Goal: Check status: Check status

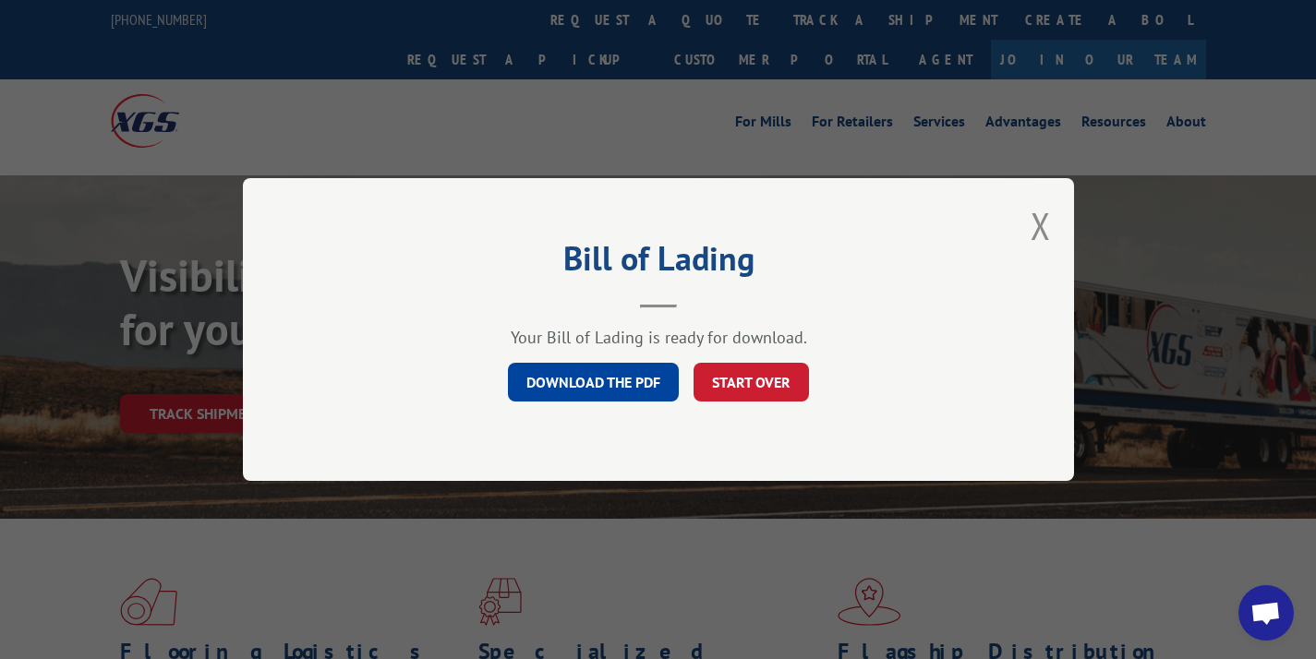
click at [1053, 231] on div "Bill of Lading Your Bill of Lading is ready for download. DOWNLOAD THE PDF STAR…" at bounding box center [658, 329] width 831 height 303
click at [1053, 233] on div "Bill of Lading Your Bill of Lading is ready for download. DOWNLOAD THE PDF STAR…" at bounding box center [658, 329] width 831 height 303
click at [1037, 230] on button "Close modal" at bounding box center [1040, 225] width 20 height 49
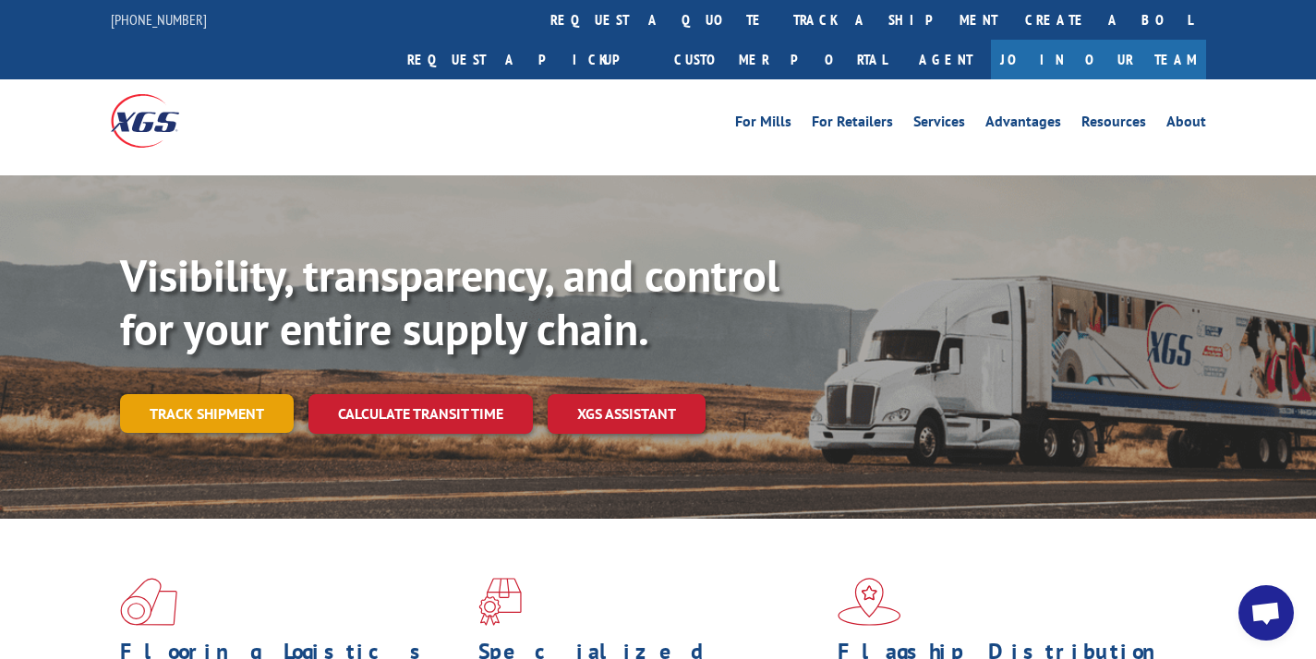
click at [231, 394] on link "Track shipment" at bounding box center [207, 413] width 174 height 39
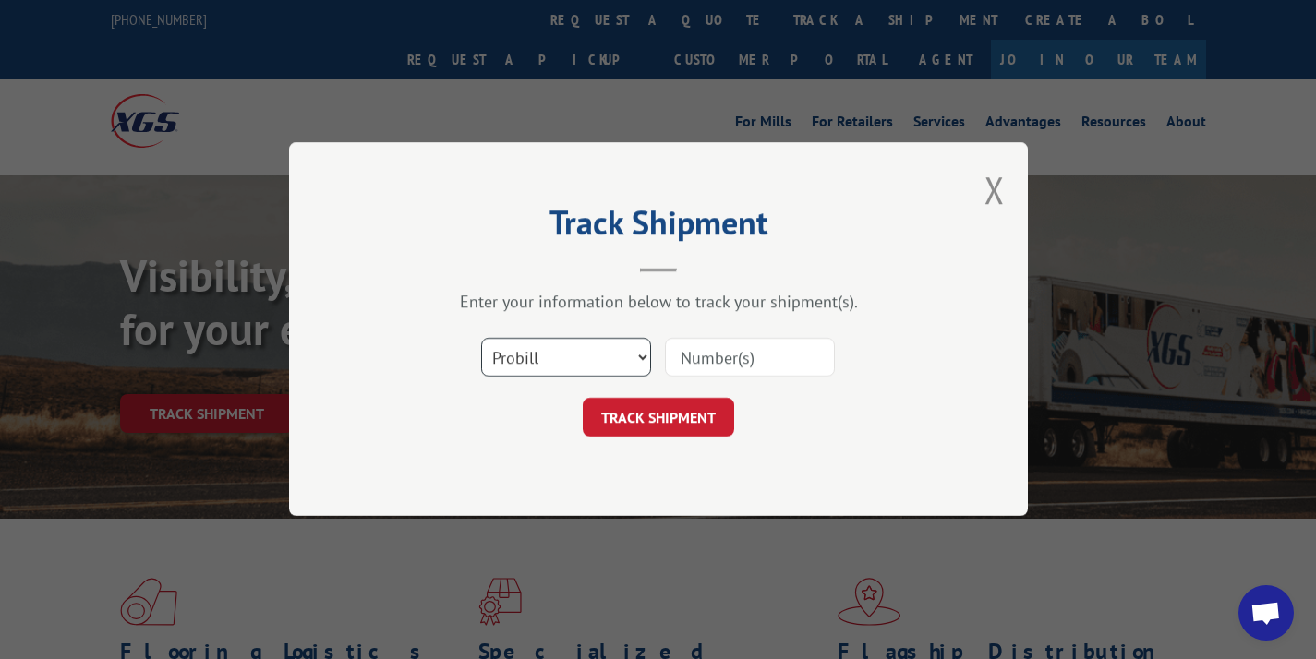
click at [543, 349] on select "Select category... Probill BOL PO" at bounding box center [566, 358] width 170 height 39
click at [541, 367] on select "Select category... Probill BOL PO" at bounding box center [566, 358] width 170 height 39
select select "bol"
click at [724, 362] on input at bounding box center [750, 358] width 170 height 39
paste input "242913"
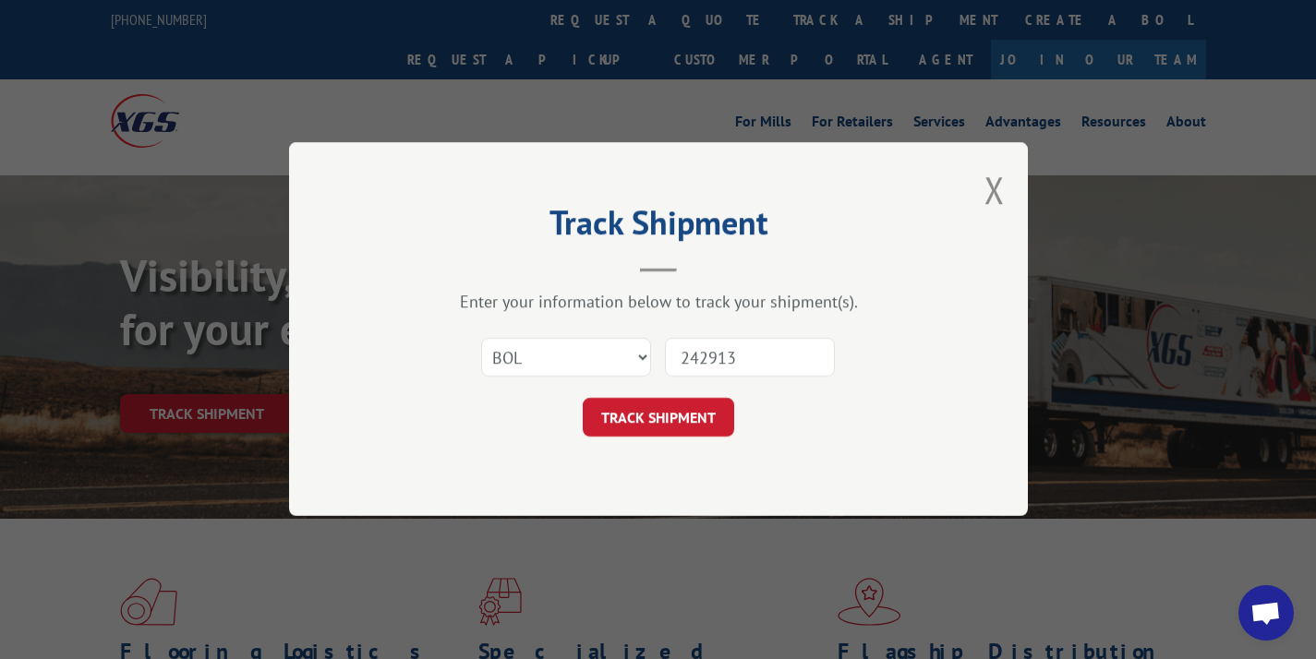
click at [687, 357] on input "242913" at bounding box center [750, 358] width 170 height 39
type input "242913"
click at [675, 407] on button "TRACK SHIPMENT" at bounding box center [658, 418] width 151 height 39
